Goal: Task Accomplishment & Management: Complete application form

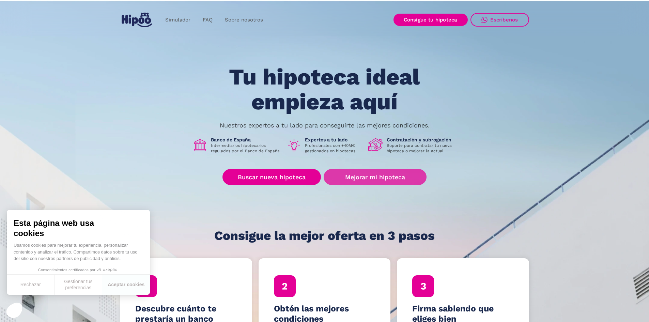
click at [354, 175] on link "Mejorar mi hipoteca" at bounding box center [375, 177] width 103 height 16
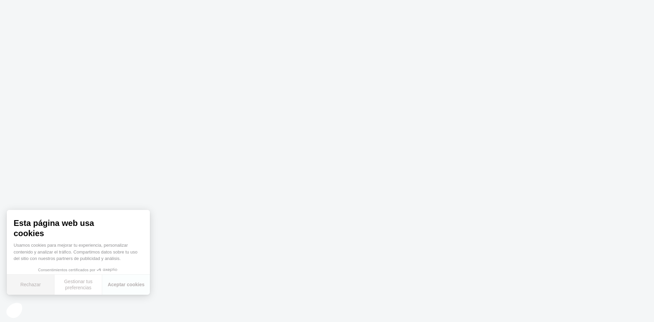
click at [40, 290] on button "Rechazar" at bounding box center [31, 285] width 48 height 20
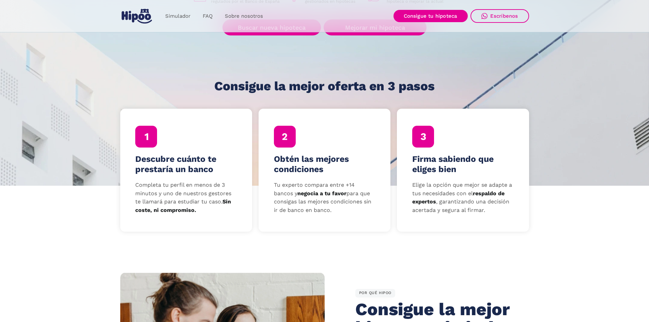
scroll to position [165, 0]
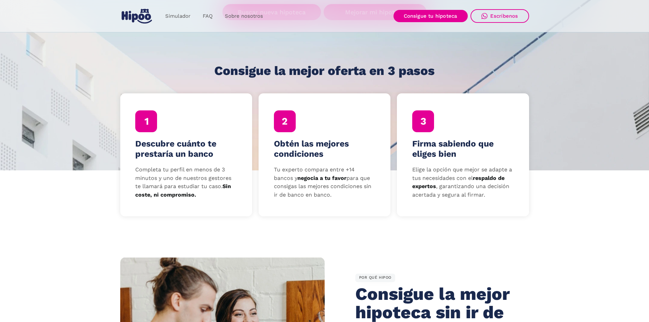
drag, startPoint x: 643, startPoint y: 39, endPoint x: 645, endPoint y: 61, distance: 22.2
click at [645, 61] on section "Tu hipoteca ideal empieza aquí Nuestros expertos a tu lado para conseguirte las…" at bounding box center [324, 2] width 649 height 336
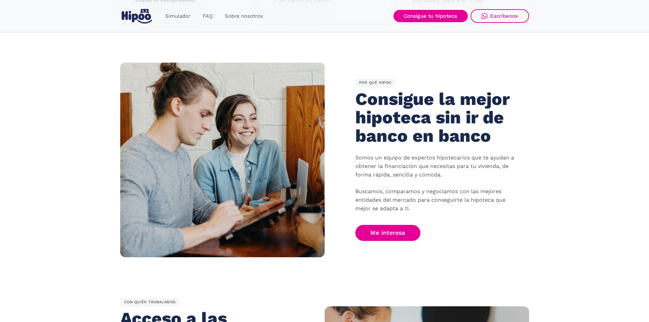
scroll to position [313, 0]
